Goal: Transaction & Acquisition: Purchase product/service

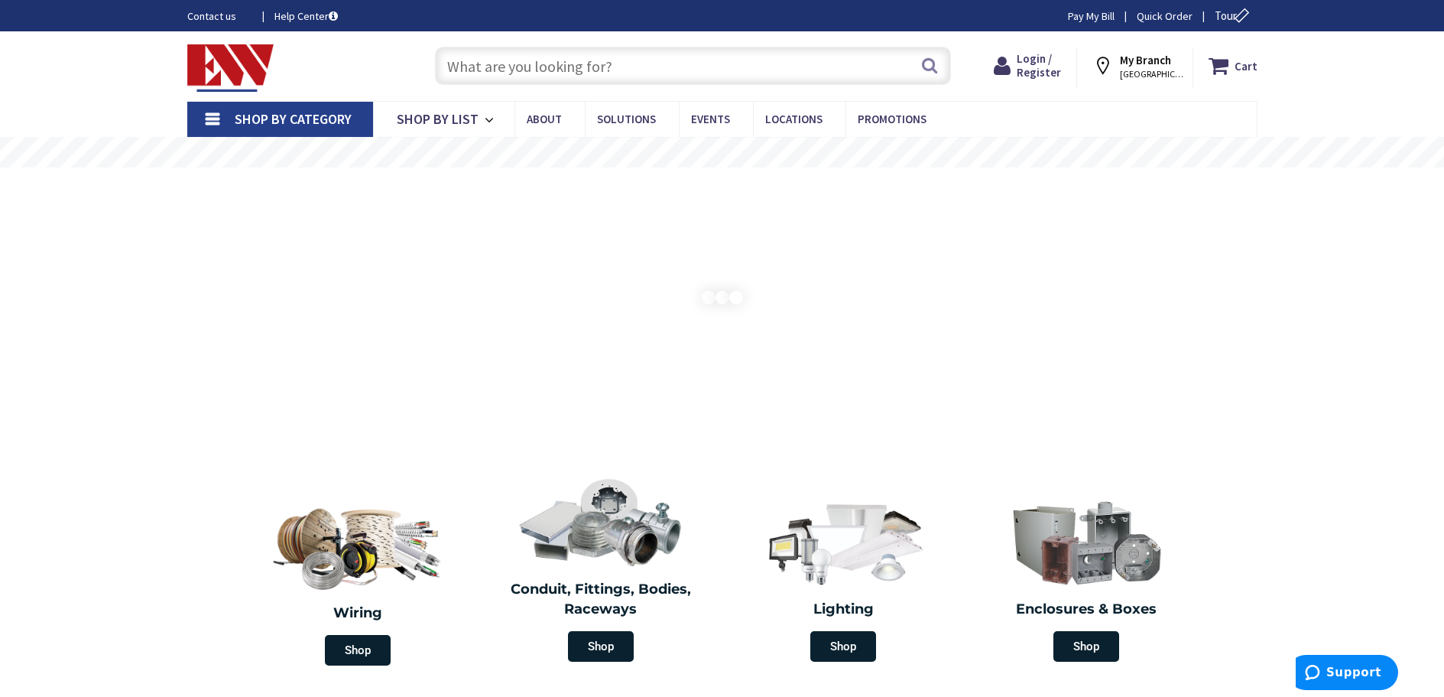
click at [583, 62] on input "text" at bounding box center [693, 66] width 516 height 38
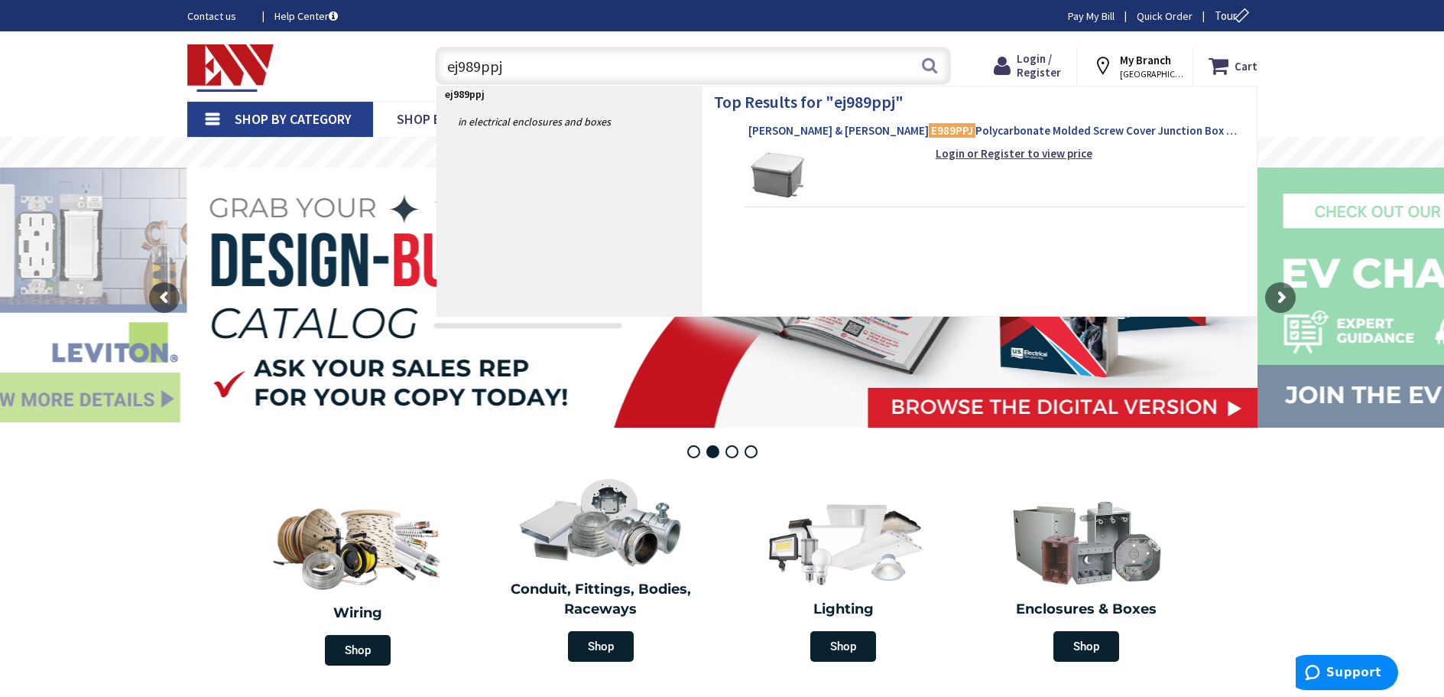
type input "ej989ppj"
click at [925, 125] on span "Thomas & Betts E989PPJ Polycarbonate Molded Screw Cover Junction Box 5-Inch x 5…" at bounding box center [995, 130] width 493 height 15
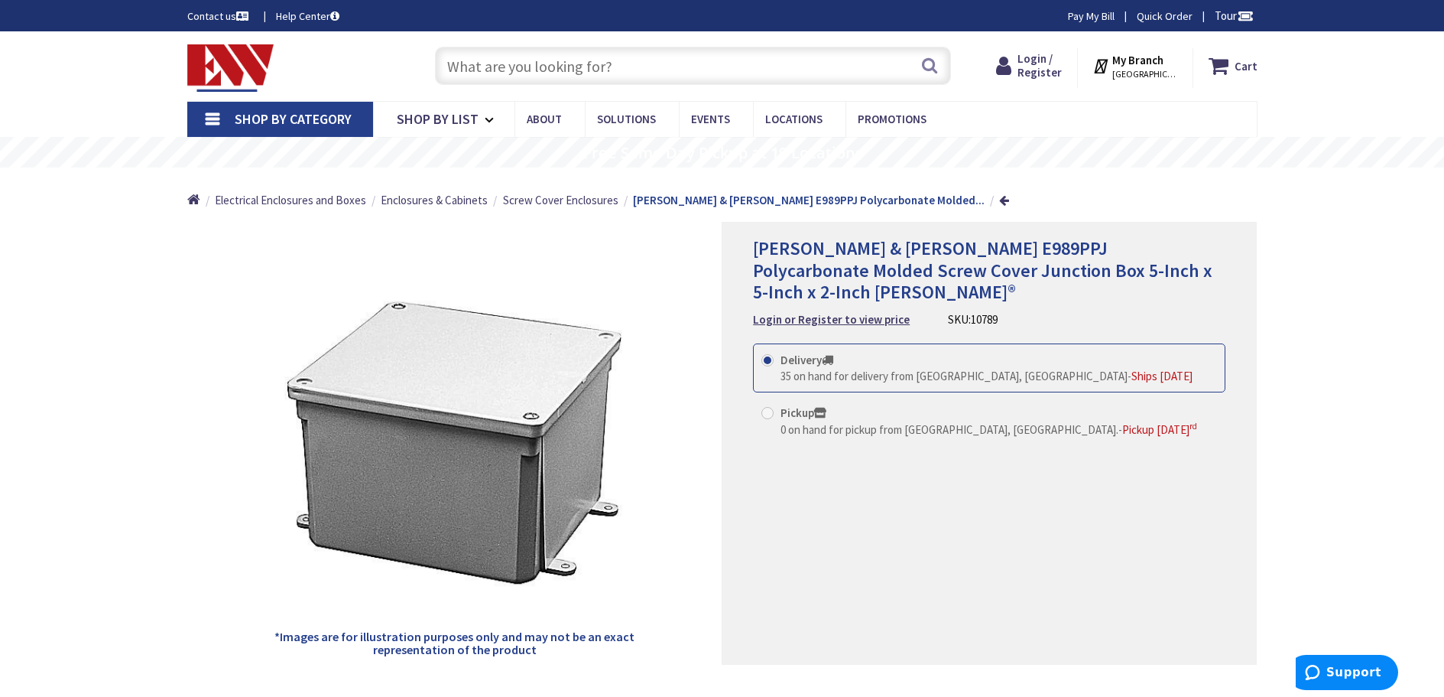
click at [511, 79] on input "text" at bounding box center [693, 66] width 516 height 38
click at [1039, 62] on span "Login / Register" at bounding box center [1040, 65] width 44 height 28
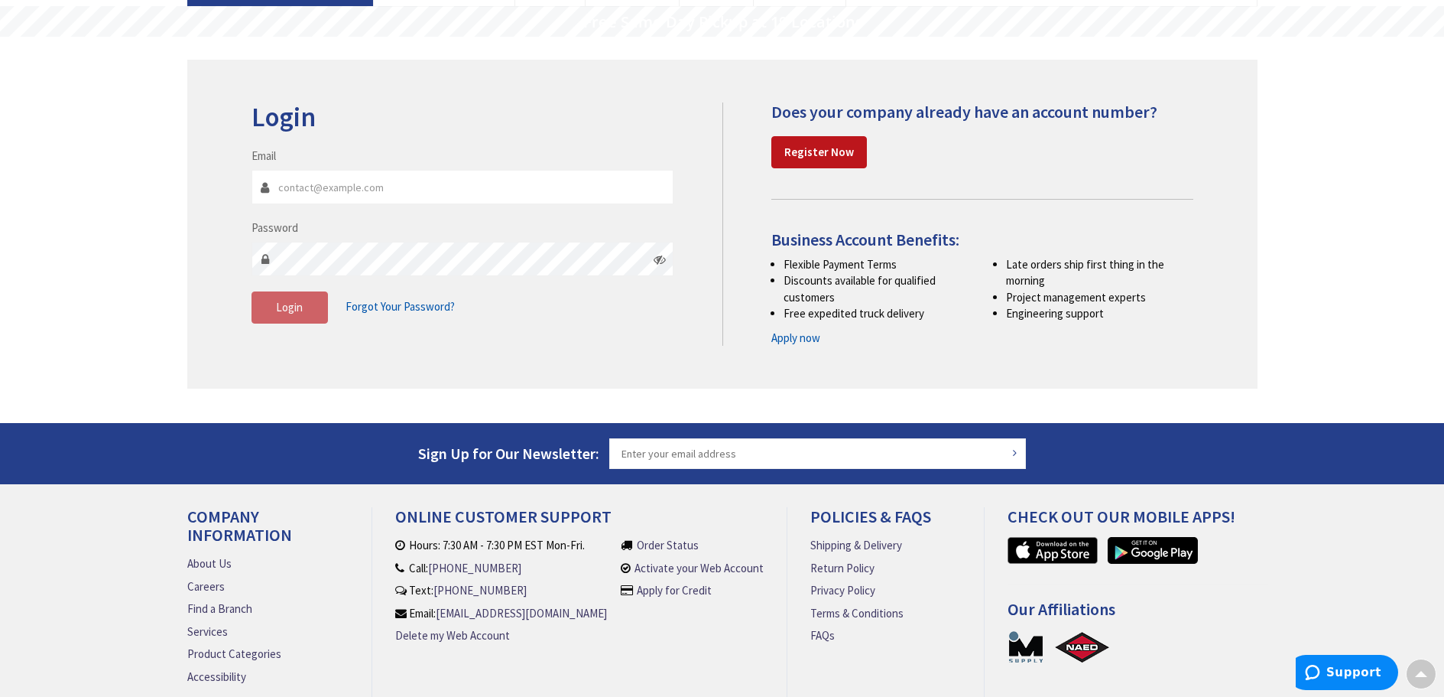
scroll to position [63, 0]
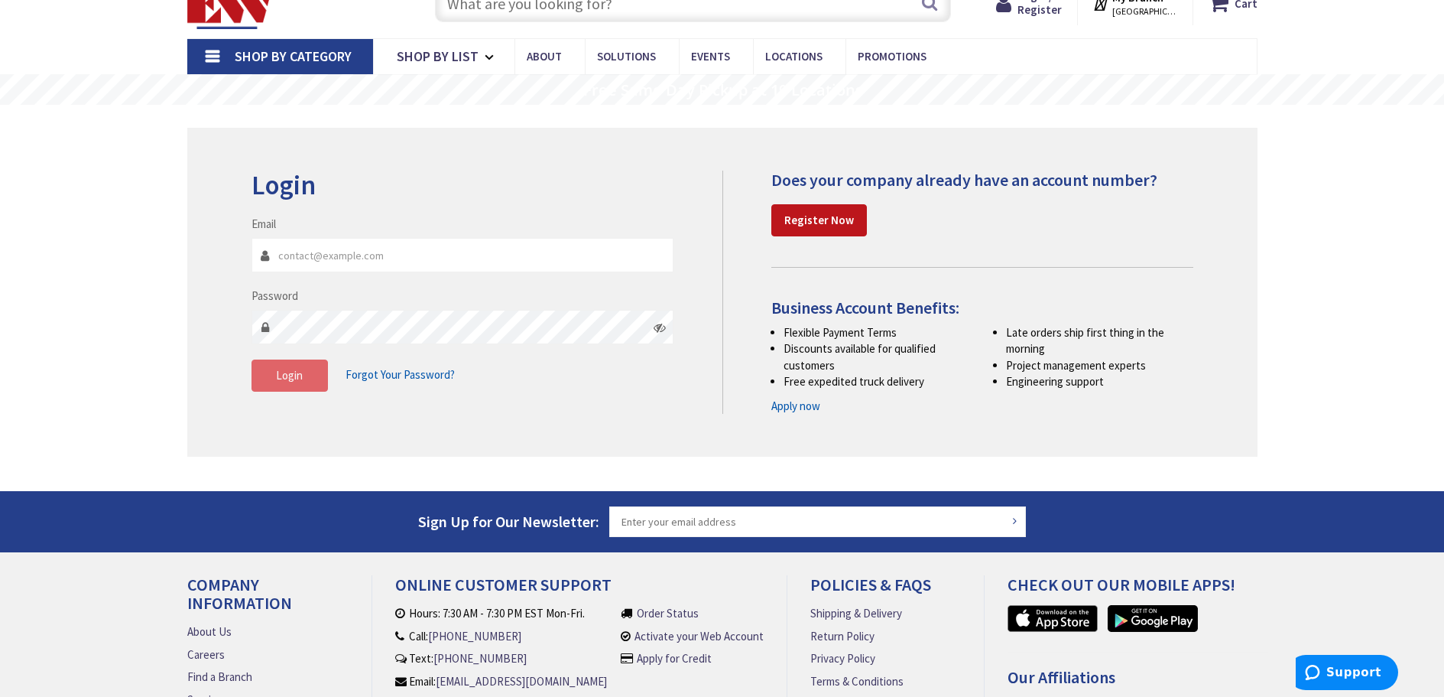
type input "bookkeeper@berkshirealarm.com"
click at [281, 378] on span "Login" at bounding box center [289, 375] width 27 height 15
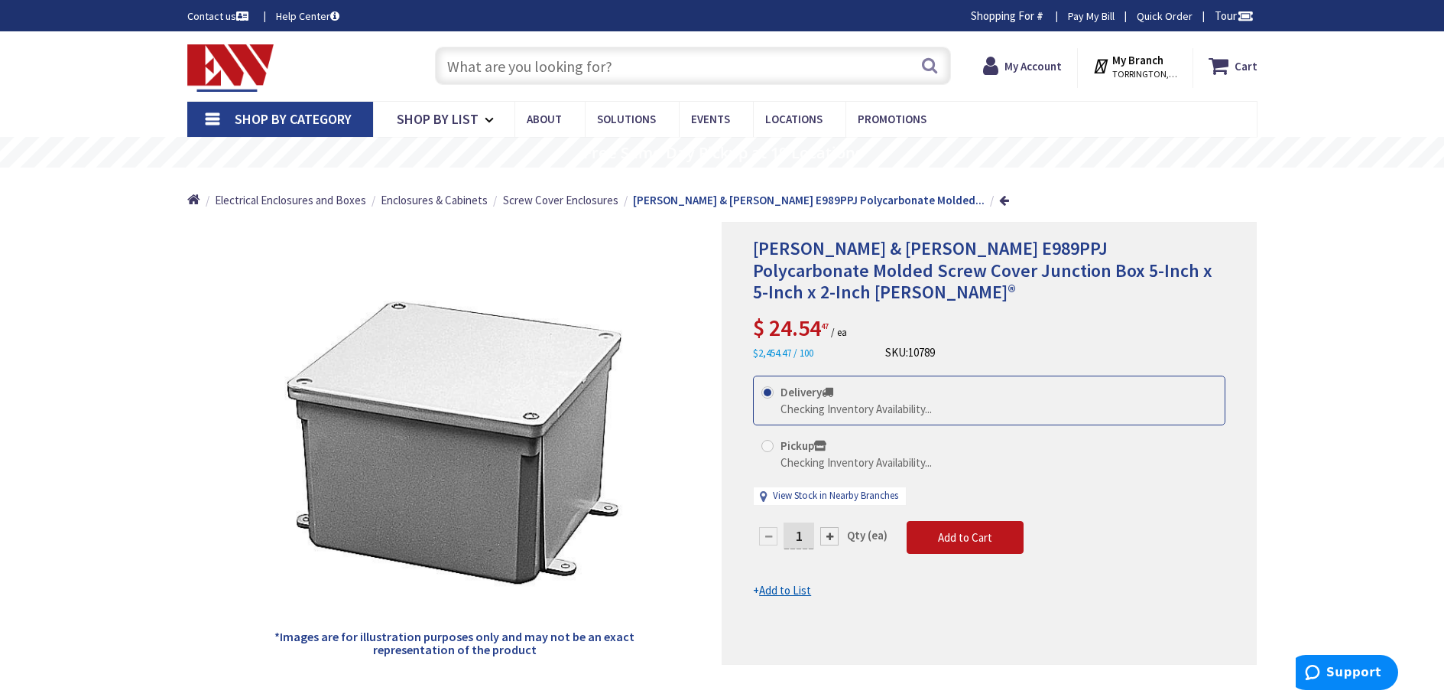
click at [540, 65] on input "text" at bounding box center [693, 66] width 516 height 38
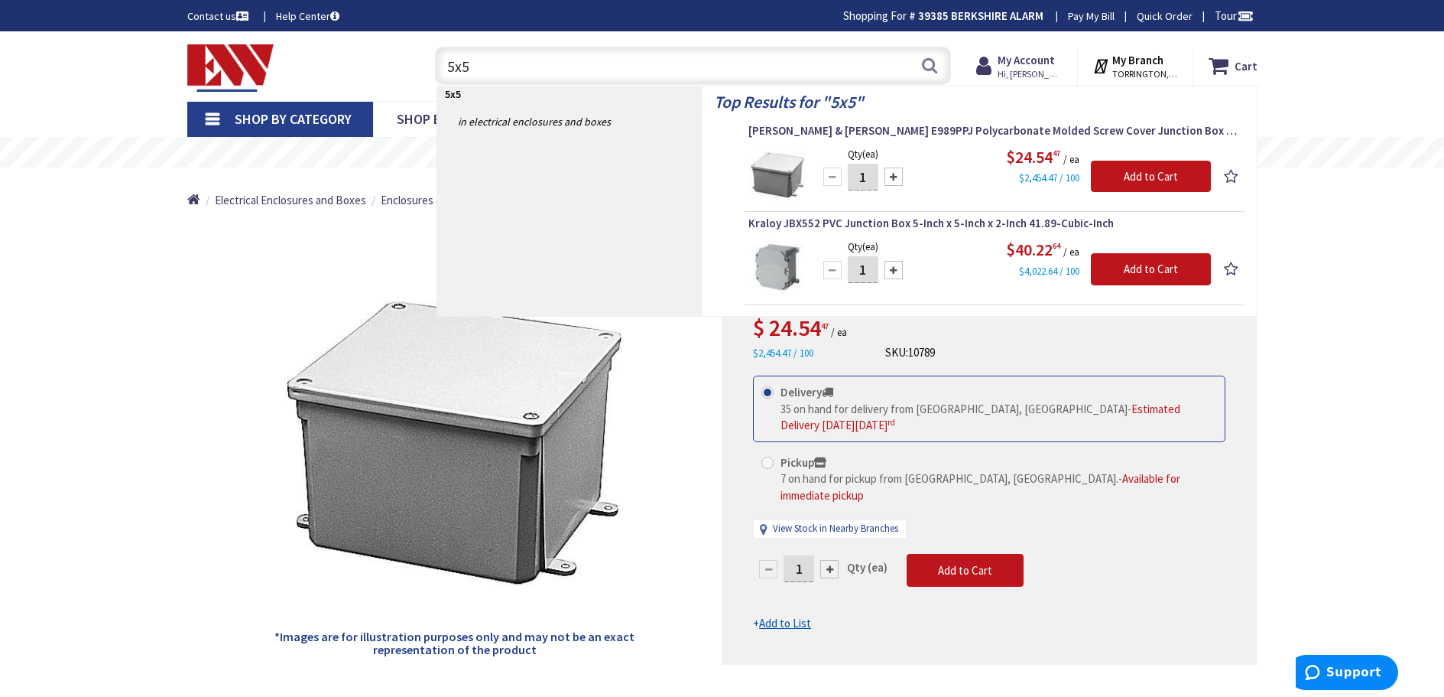
type input "5x5"
click at [660, 404] on div "*Images are for illustration purposes only and may not be an exact representati…" at bounding box center [454, 443] width 535 height 443
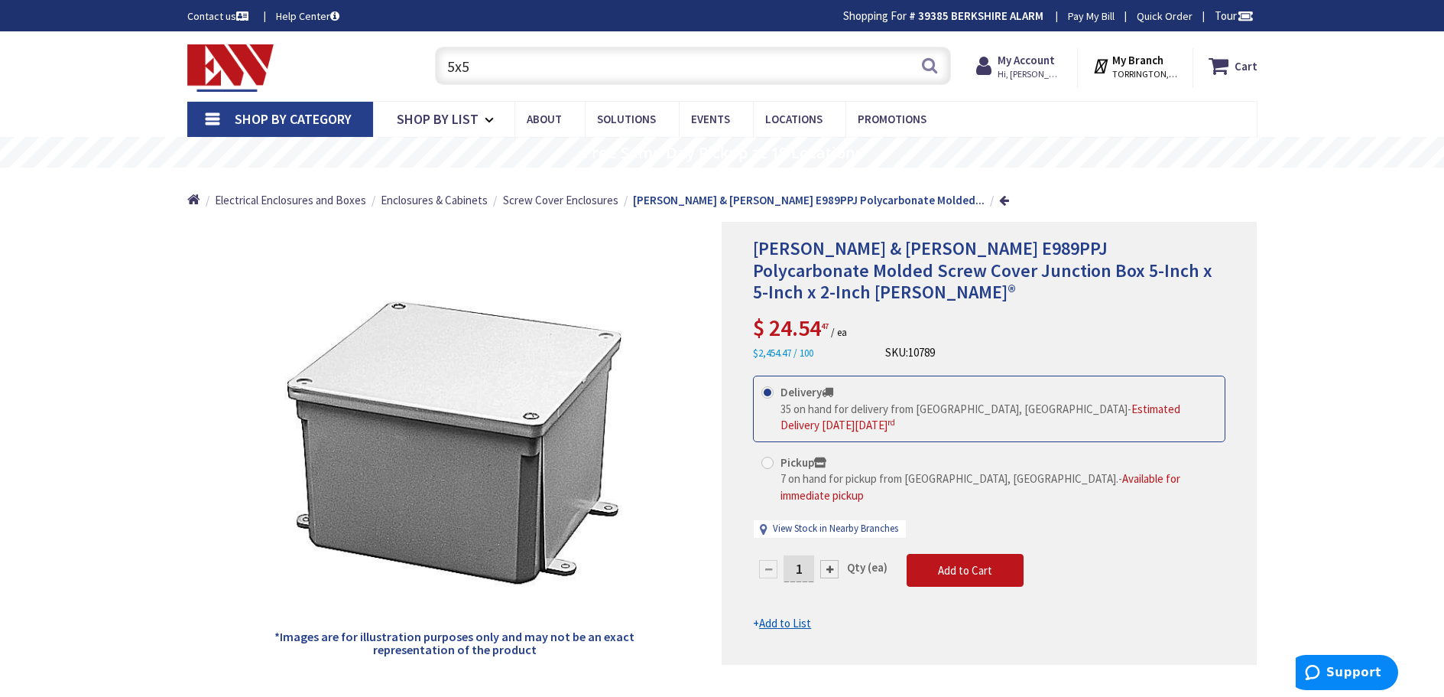
click at [831, 560] on div at bounding box center [829, 569] width 18 height 18
click at [0, 0] on div at bounding box center [0, 0] width 0 height 0
click at [831, 560] on div at bounding box center [829, 569] width 18 height 18
type input "4"
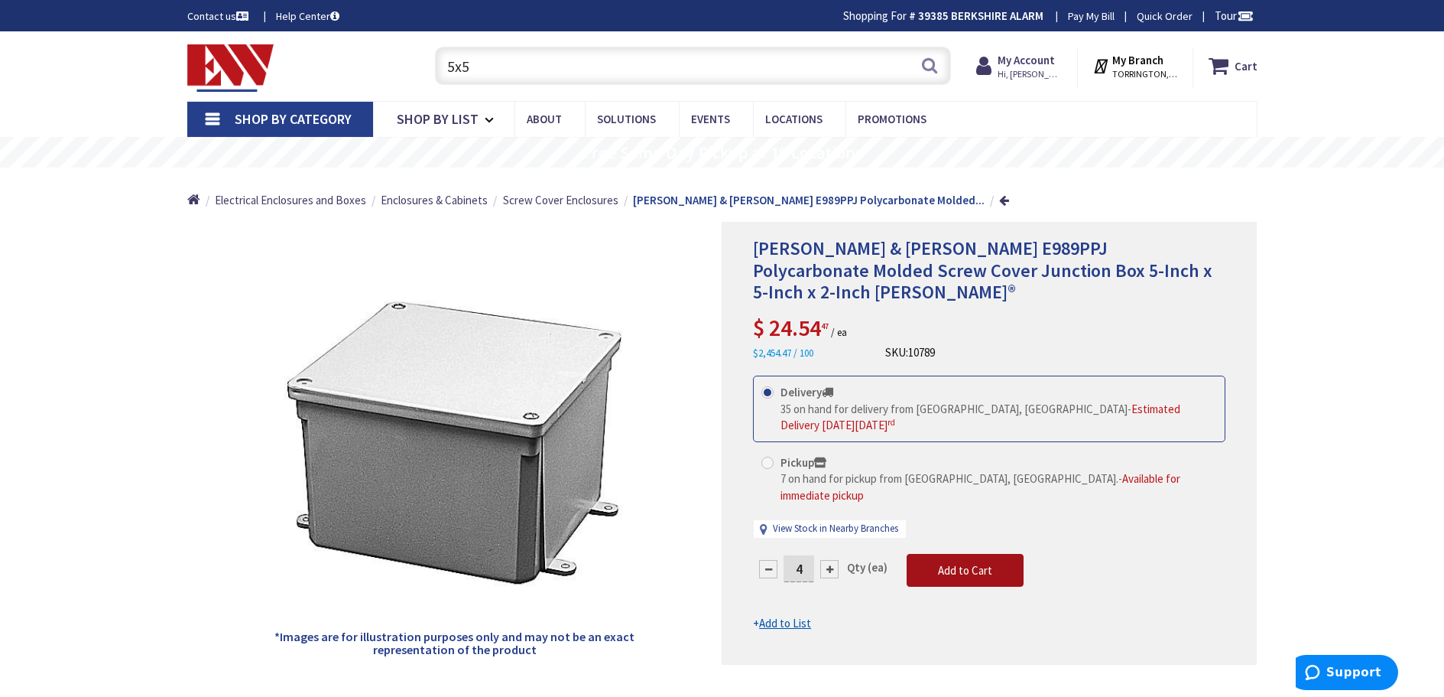
click at [961, 563] on span "Add to Cart" at bounding box center [965, 570] width 54 height 15
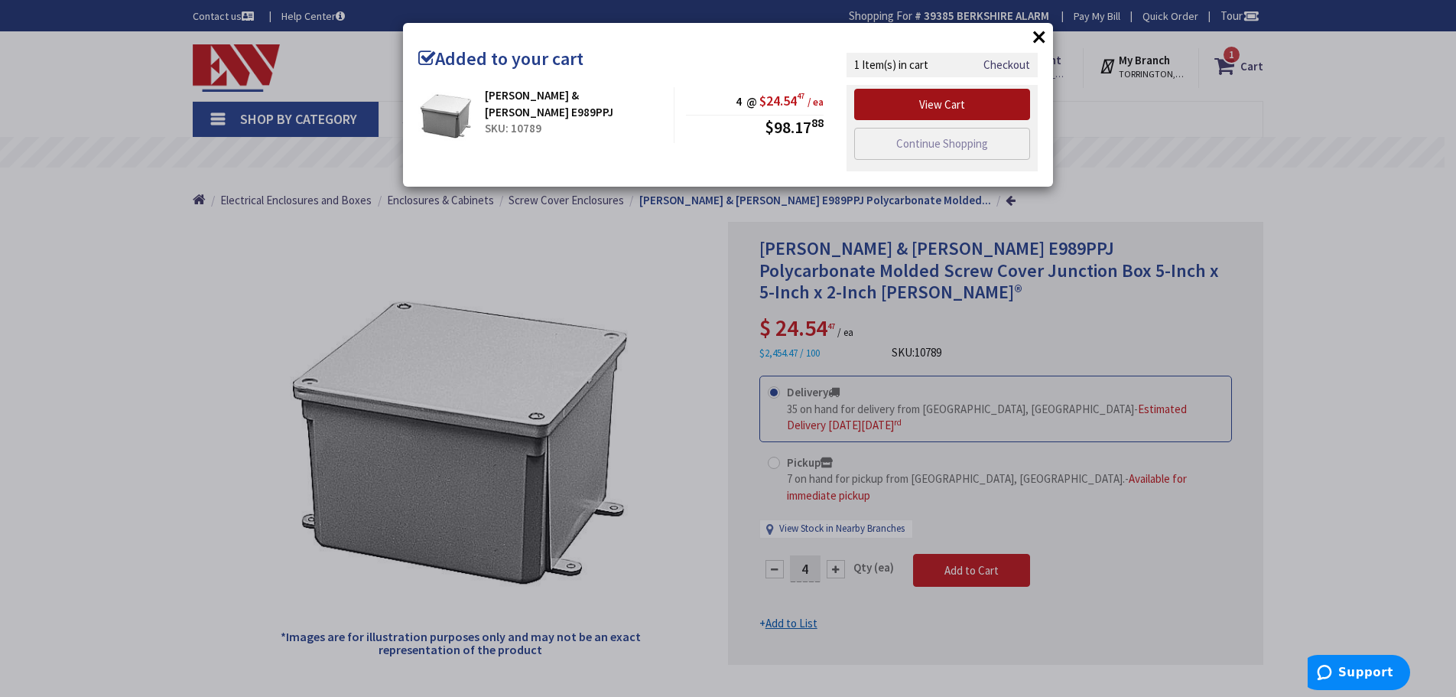
click at [927, 105] on link "View Cart" at bounding box center [942, 105] width 176 height 32
